Goal: Check status: Check status

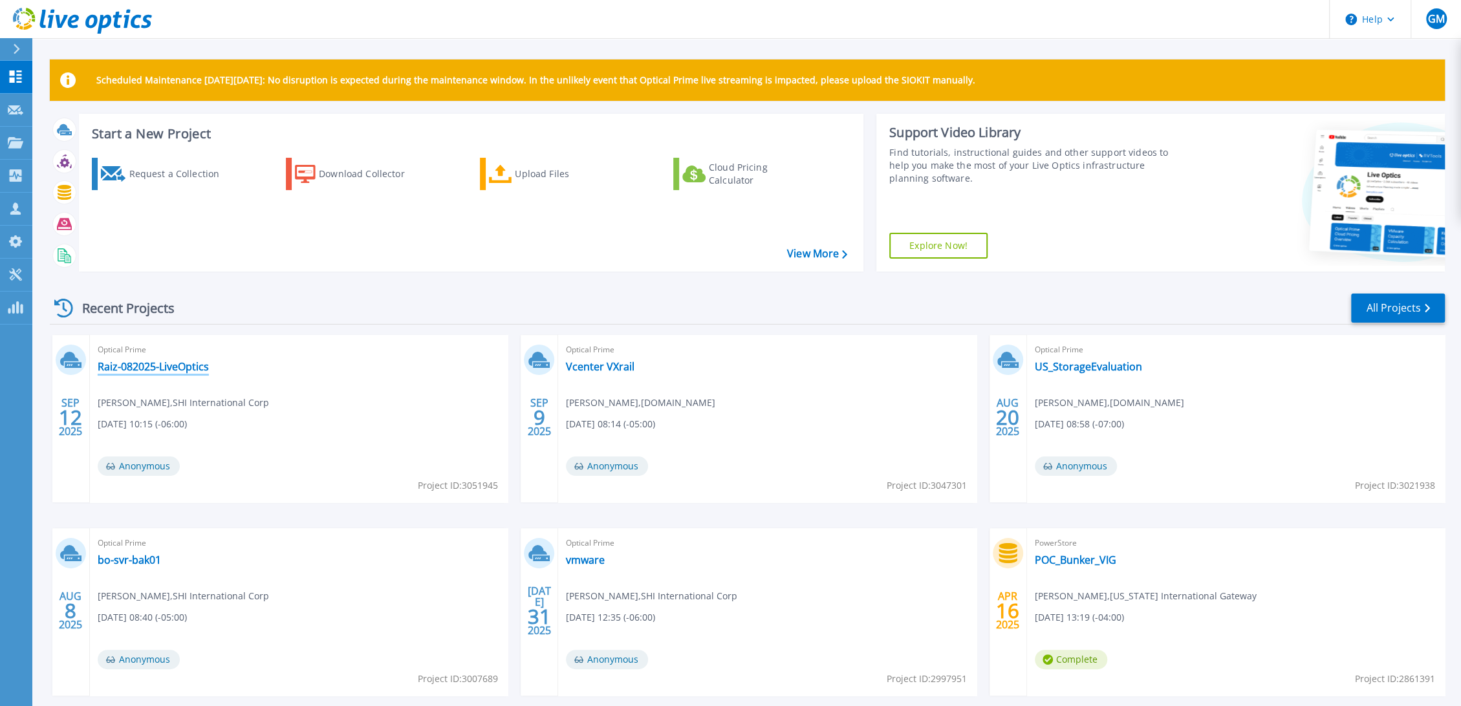
click at [160, 365] on link "Raiz-082025-LiveOptics" at bounding box center [153, 366] width 111 height 13
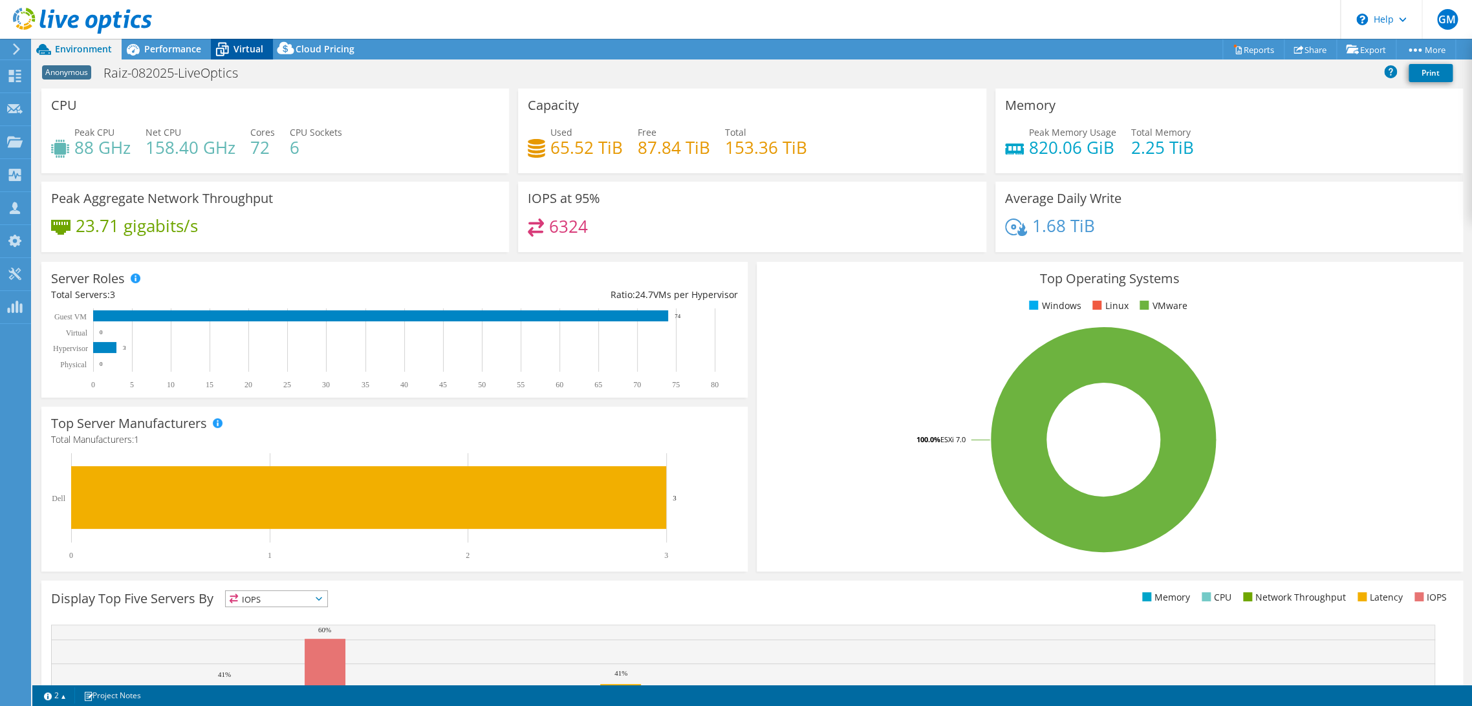
click at [228, 47] on icon at bounding box center [222, 49] width 23 height 23
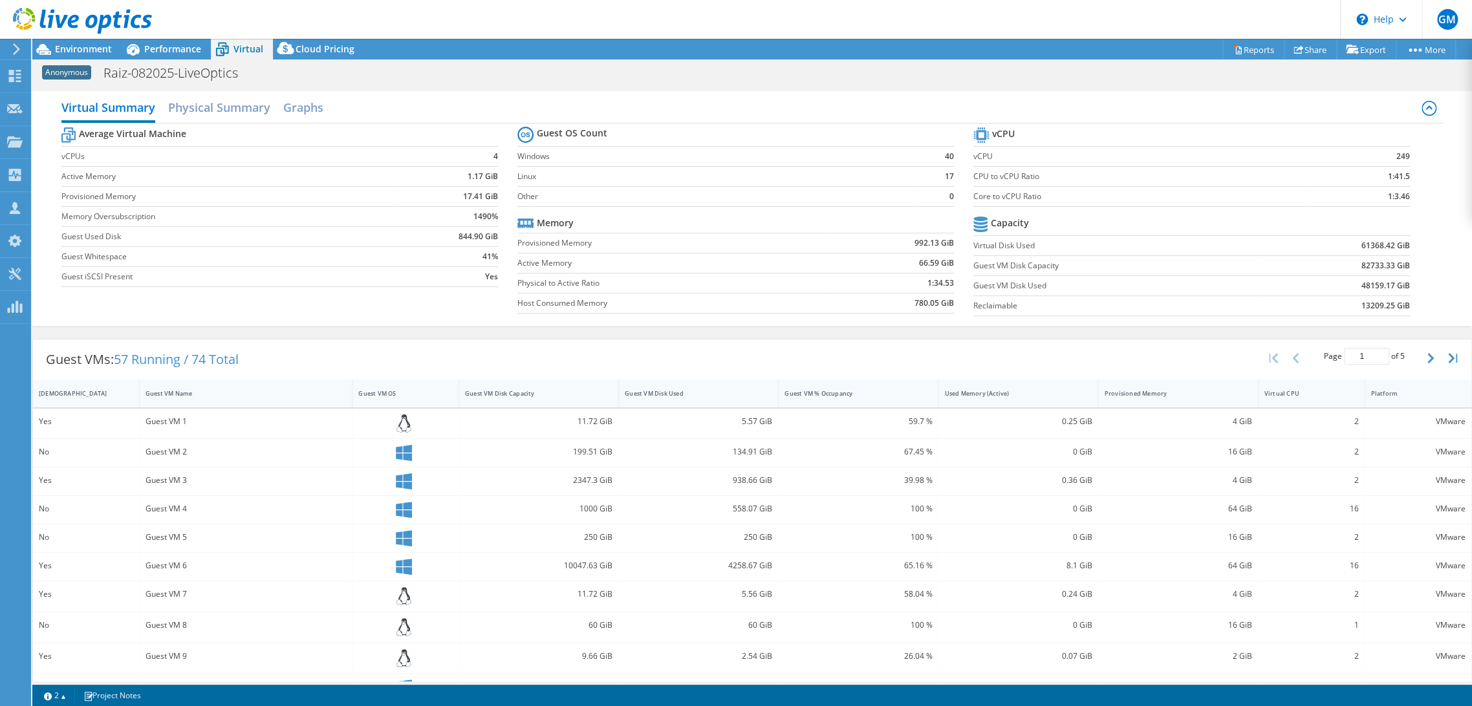
click at [190, 38] on header "GM Partner Team Member [PERSON_NAME] [PERSON_NAME][EMAIL_ADDRESS][DOMAIN_NAME] …" at bounding box center [736, 19] width 1472 height 39
click at [184, 47] on span "Performance" at bounding box center [172, 49] width 57 height 12
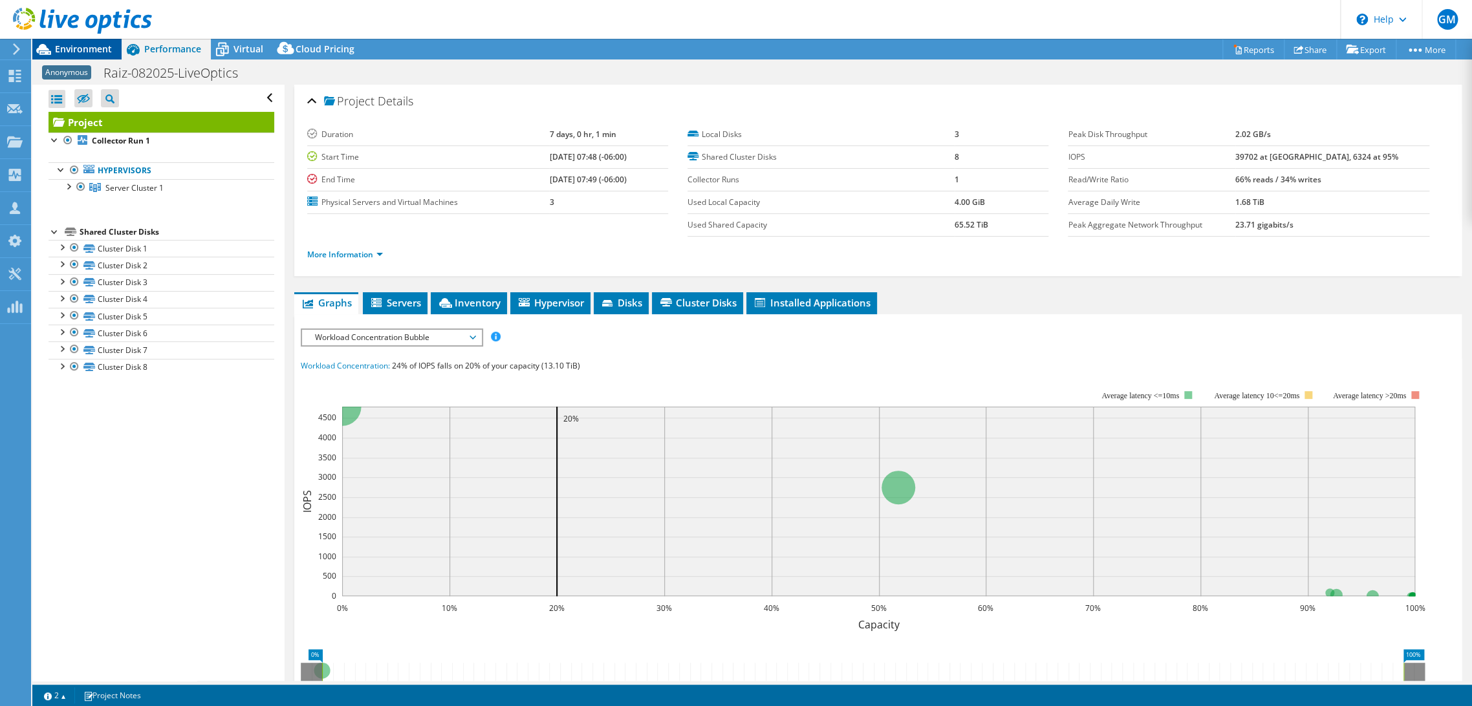
click at [91, 48] on span "Environment" at bounding box center [83, 49] width 57 height 12
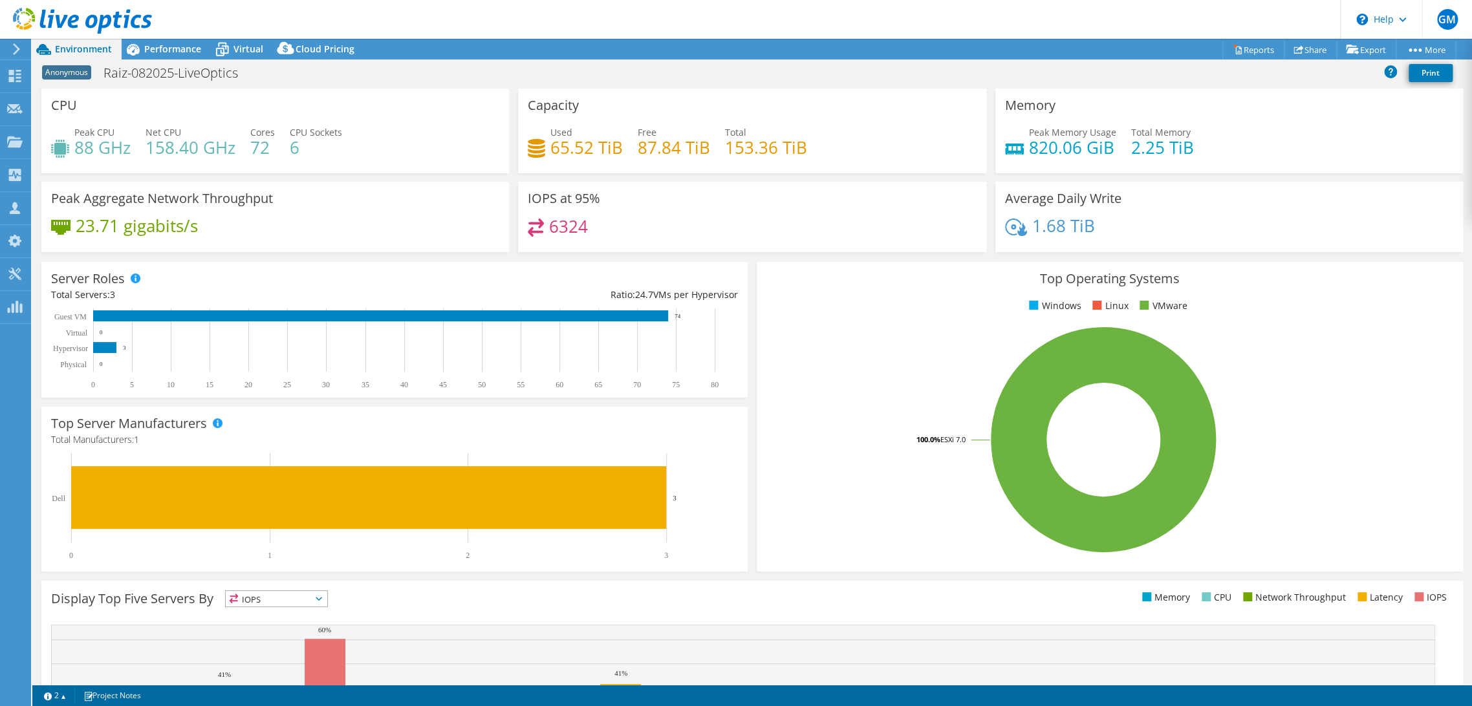
click at [367, 205] on div "Peak Aggregate Network Throughput 23.71 gigabits/s" at bounding box center [275, 217] width 468 height 71
click at [442, 14] on header "GM Partner Team Member [PERSON_NAME] [PERSON_NAME][EMAIL_ADDRESS][DOMAIN_NAME] …" at bounding box center [736, 19] width 1472 height 39
